Goal: Information Seeking & Learning: Learn about a topic

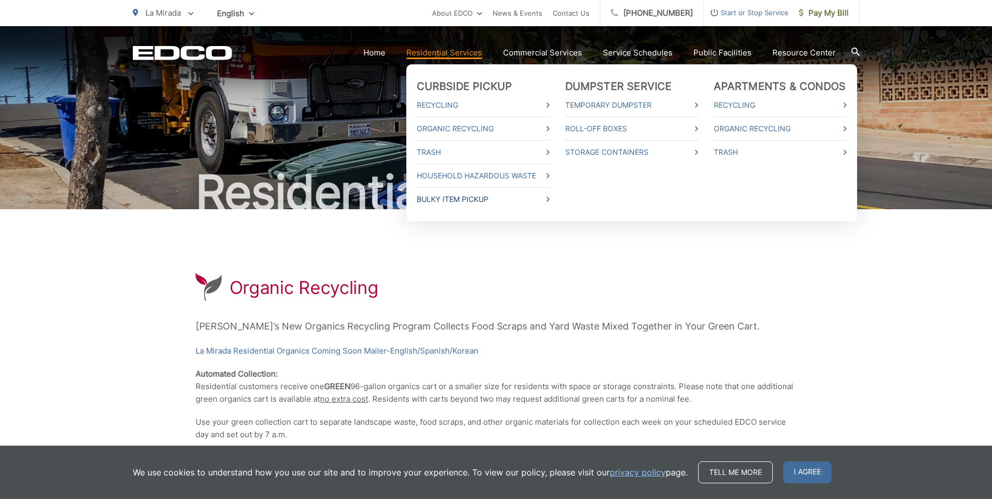
click at [510, 195] on link "Bulky Item Pickup" at bounding box center [483, 199] width 133 height 13
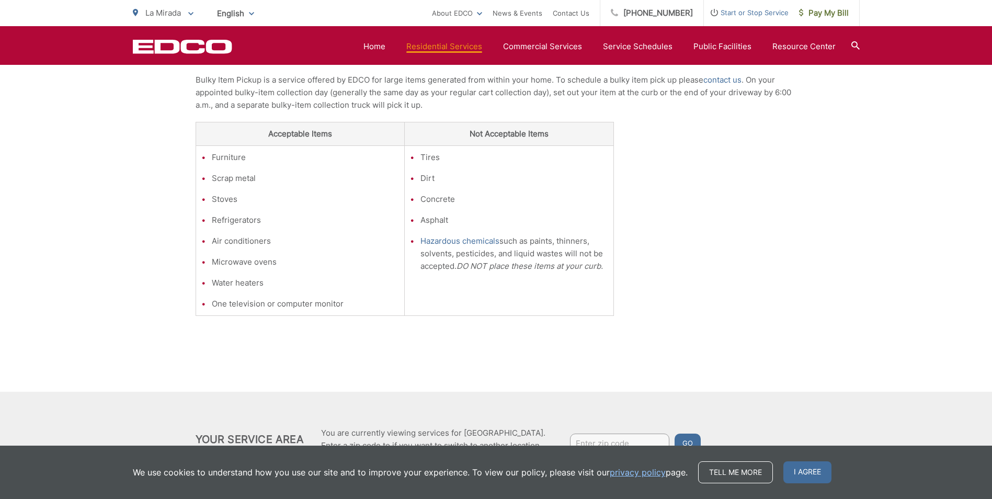
scroll to position [287, 0]
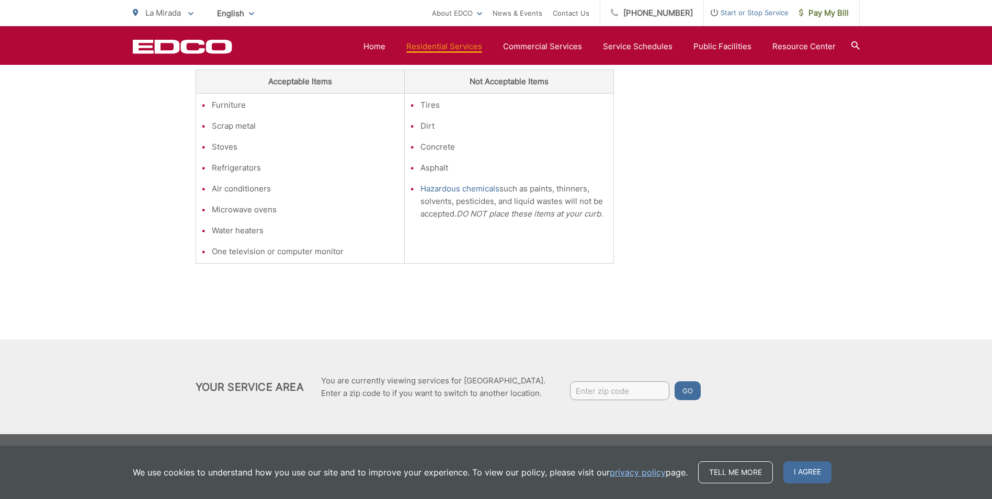
click at [642, 389] on input "Enter zip code" at bounding box center [619, 390] width 99 height 19
type input "90638"
click at [675, 381] on button "Go" at bounding box center [688, 390] width 26 height 19
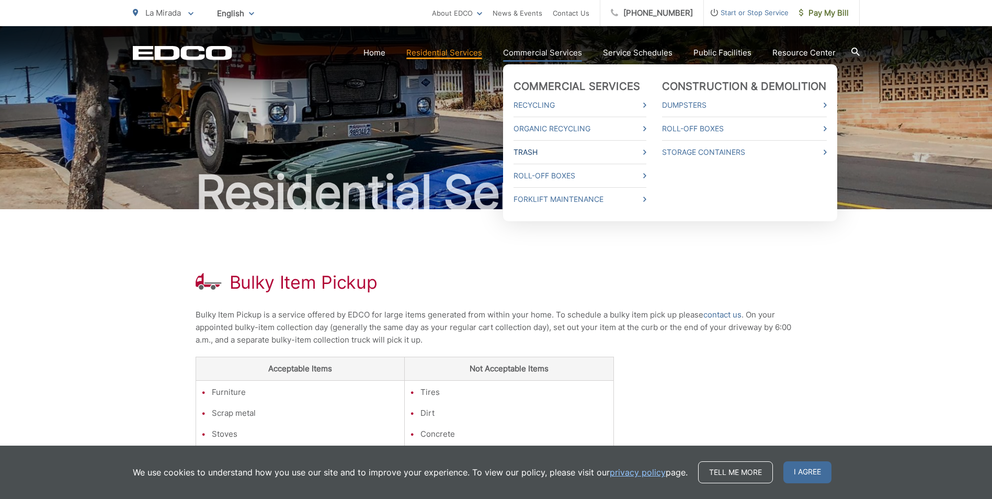
click at [535, 149] on link "Trash" at bounding box center [580, 152] width 133 height 13
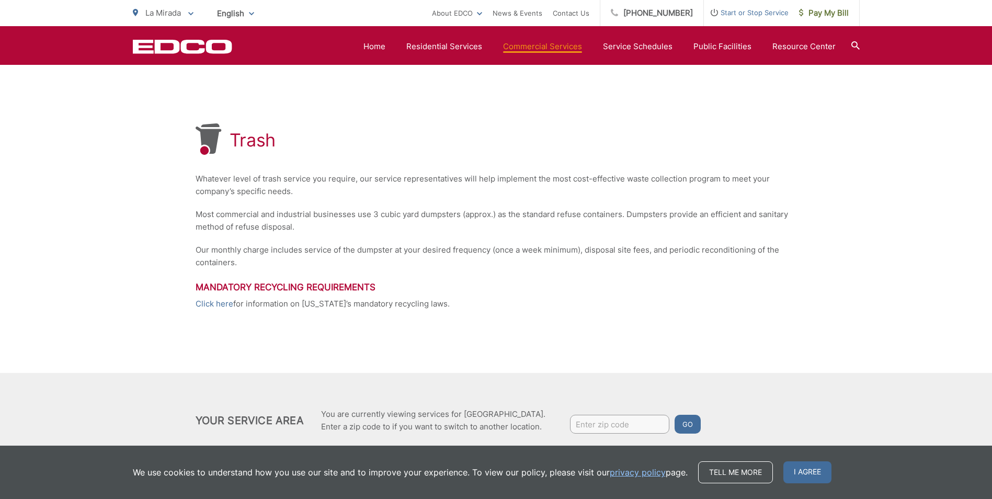
scroll to position [130, 0]
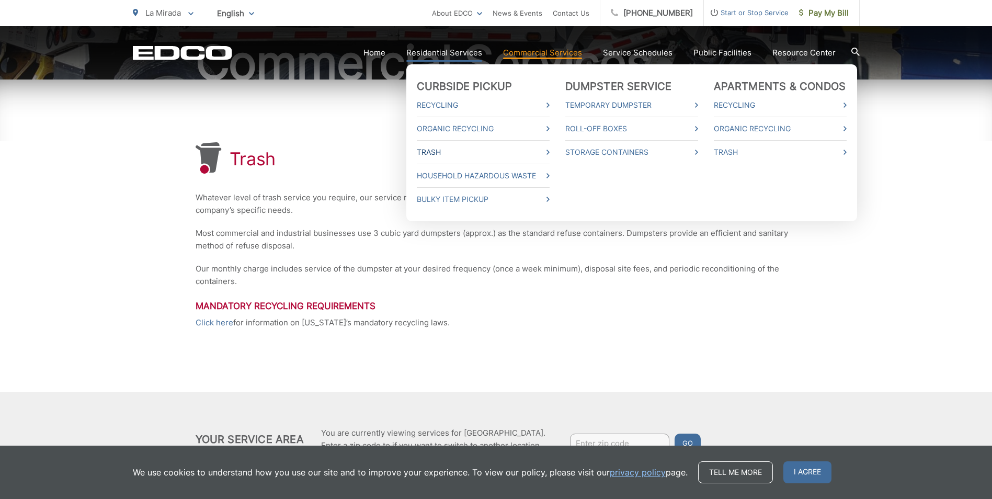
click at [441, 153] on link "Trash" at bounding box center [483, 152] width 133 height 13
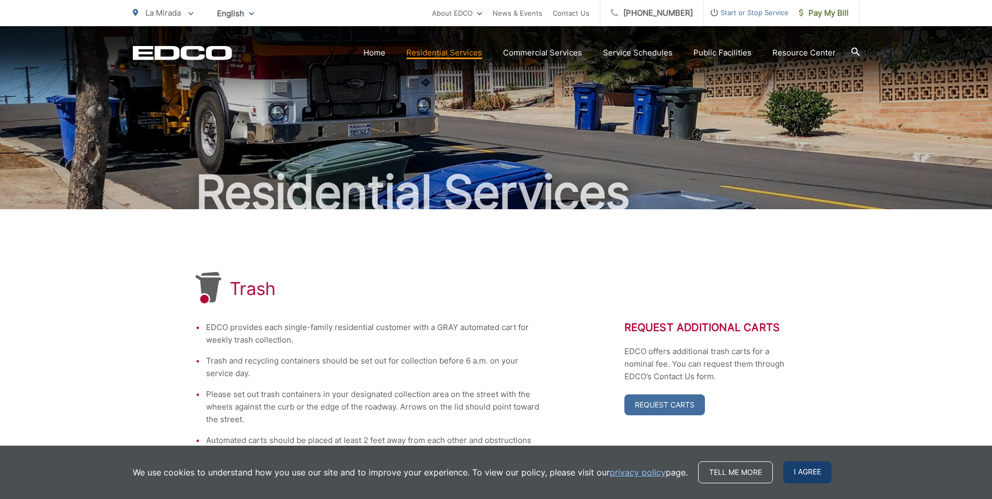
click at [793, 464] on span "I agree" at bounding box center [807, 472] width 48 height 22
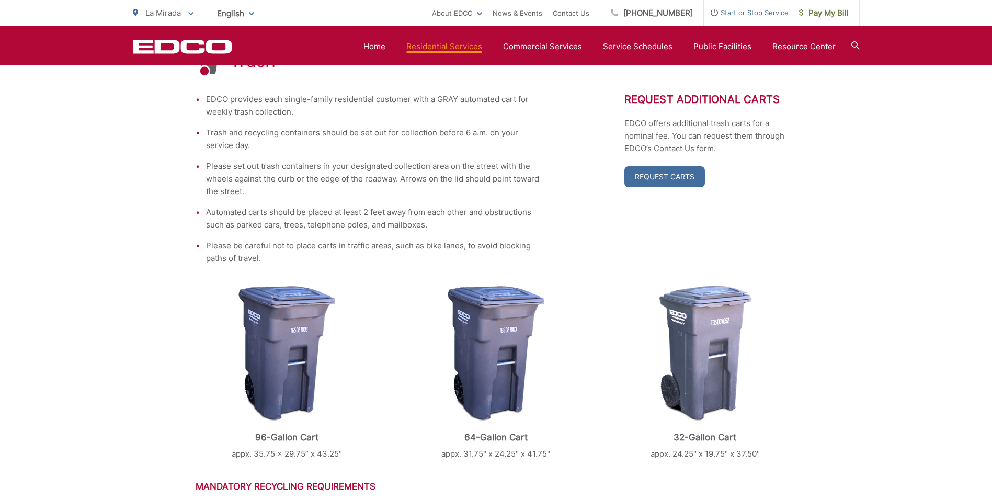
scroll to position [209, 0]
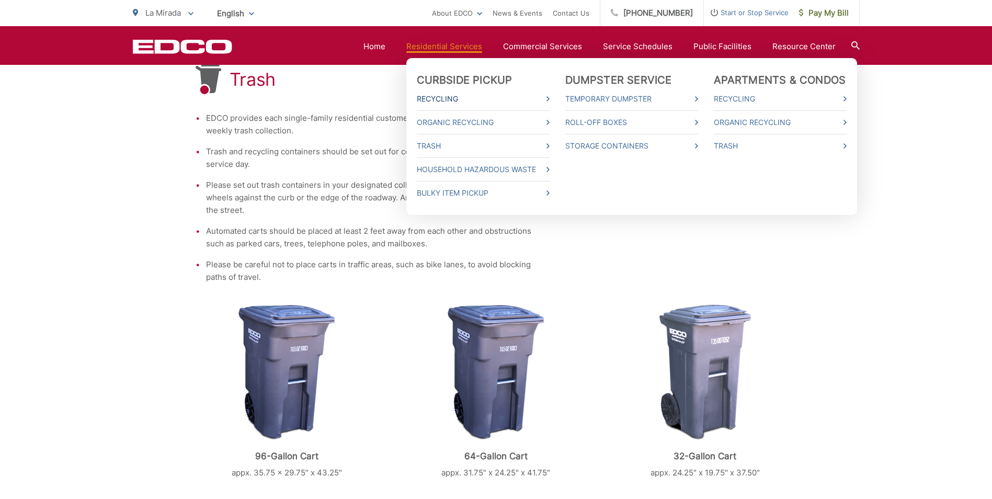
click at [550, 97] on icon at bounding box center [548, 98] width 3 height 5
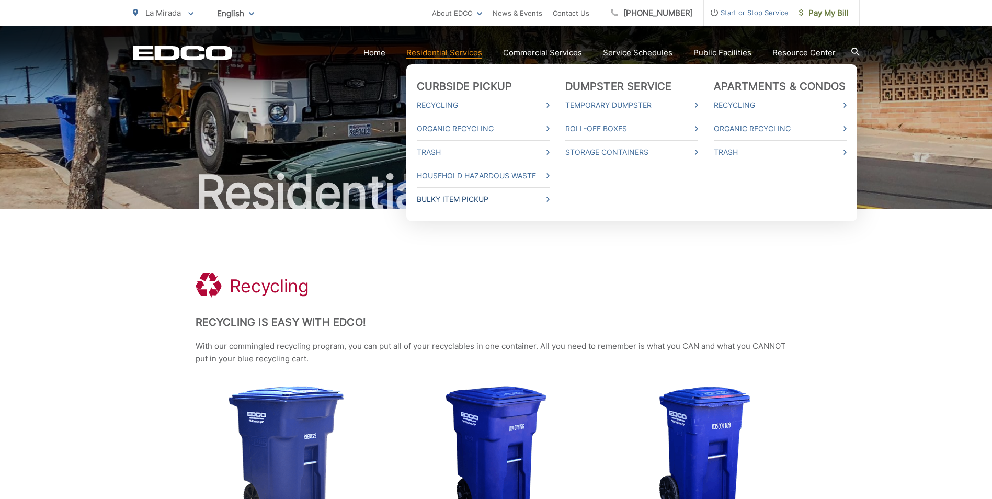
click at [550, 199] on link "Bulky Item Pickup" at bounding box center [483, 199] width 133 height 13
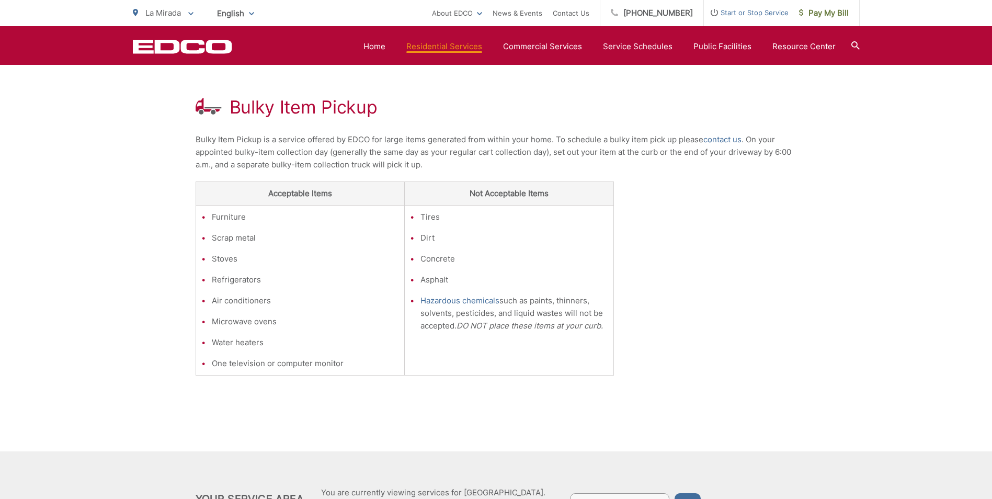
scroll to position [157, 0]
